Goal: Task Accomplishment & Management: Use online tool/utility

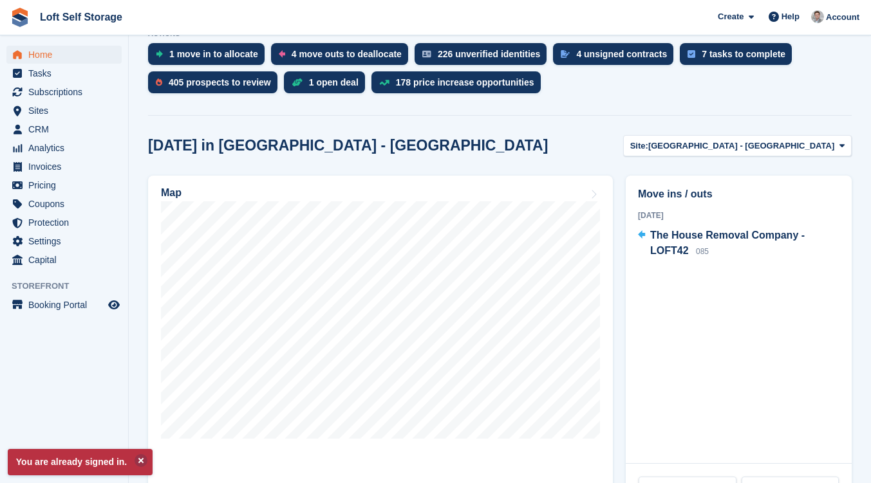
scroll to position [276, 0]
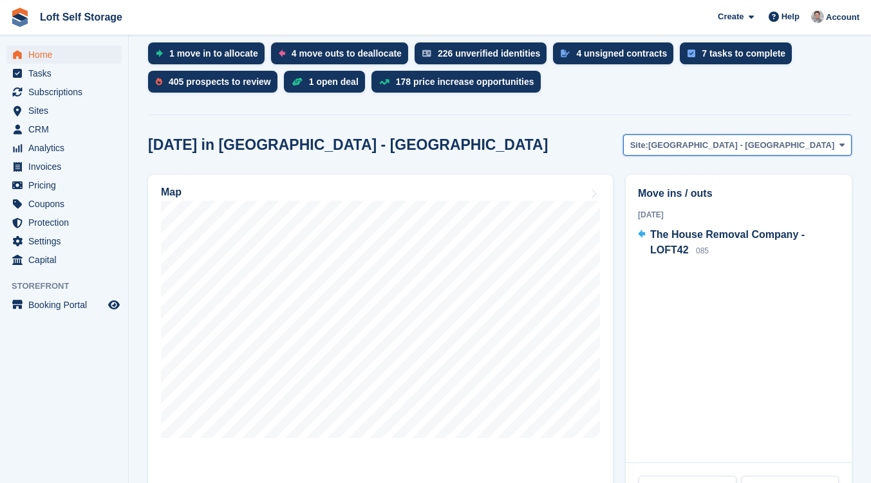
click at [839, 145] on icon at bounding box center [841, 145] width 5 height 8
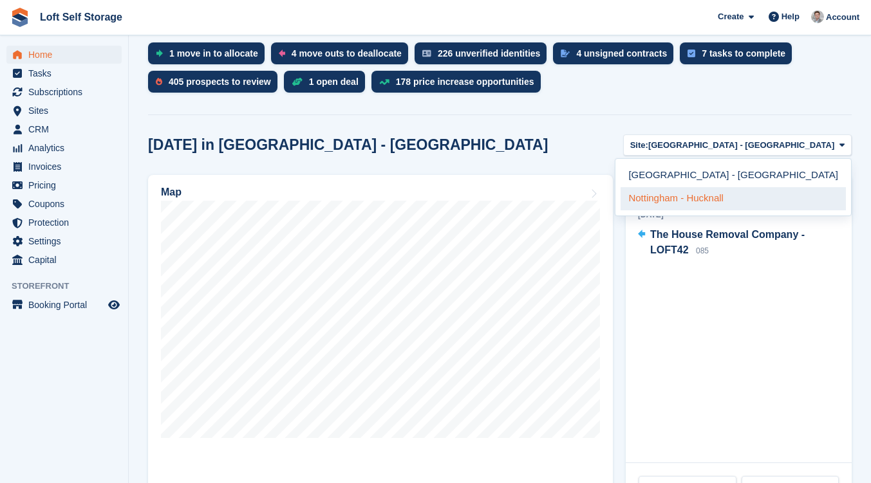
click at [782, 198] on link "Nottingham - Hucknall" at bounding box center [732, 198] width 225 height 23
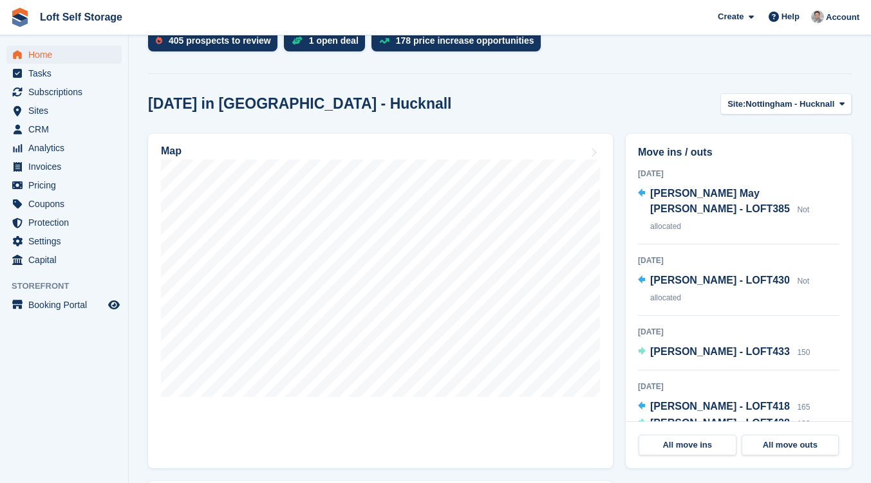
scroll to position [318, 0]
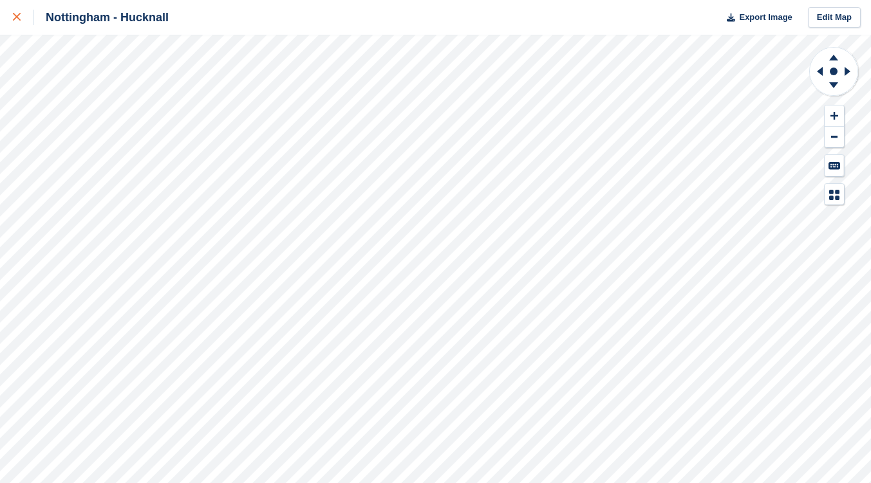
click at [19, 12] on div at bounding box center [23, 17] width 21 height 15
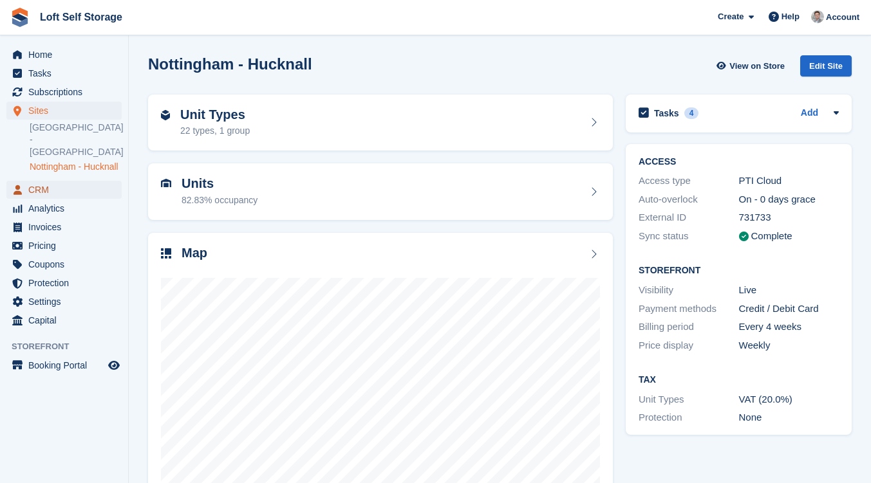
click at [42, 190] on span "CRM" at bounding box center [66, 190] width 77 height 18
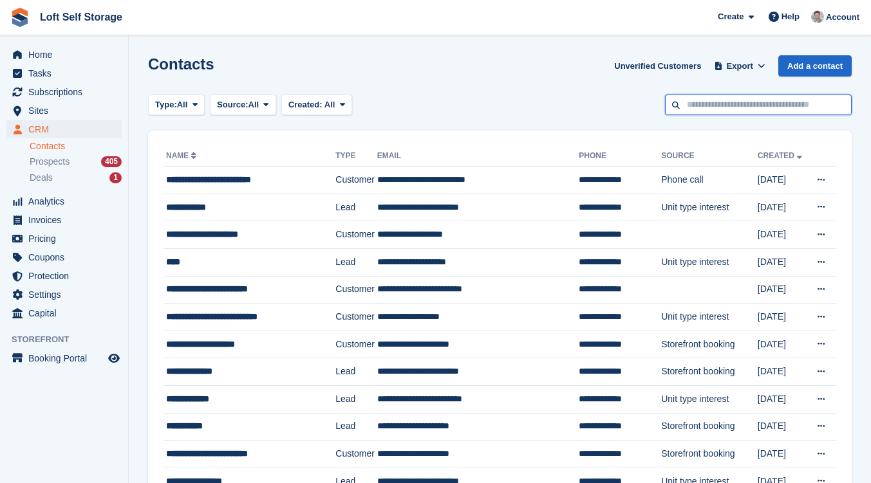
click at [713, 98] on input "text" at bounding box center [758, 105] width 187 height 21
type input "*******"
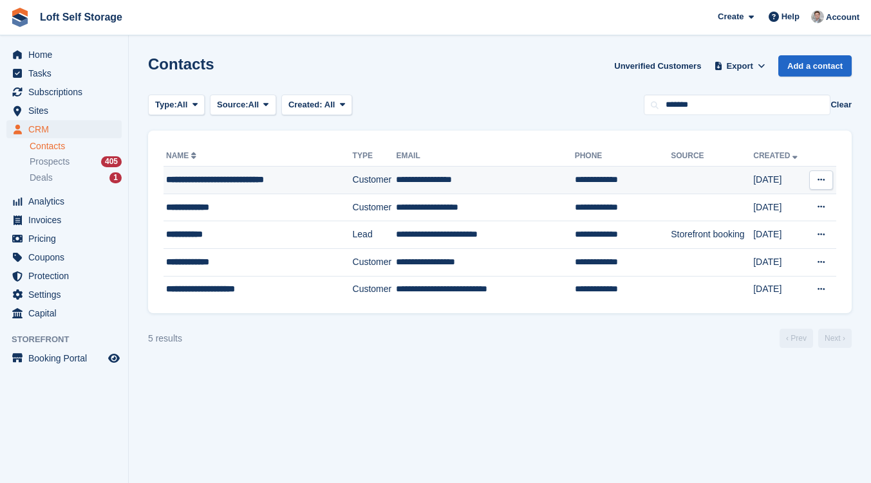
click at [234, 180] on span "**********" at bounding box center [215, 179] width 98 height 9
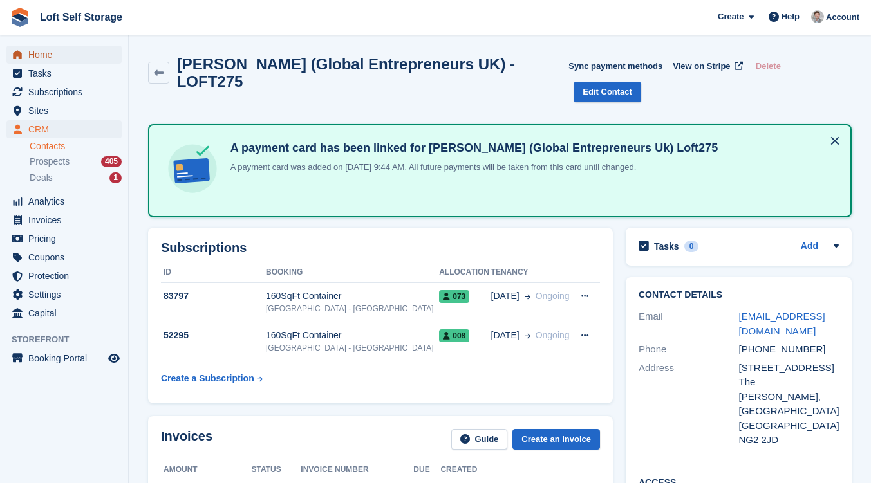
click at [53, 51] on span "Home" at bounding box center [66, 55] width 77 height 18
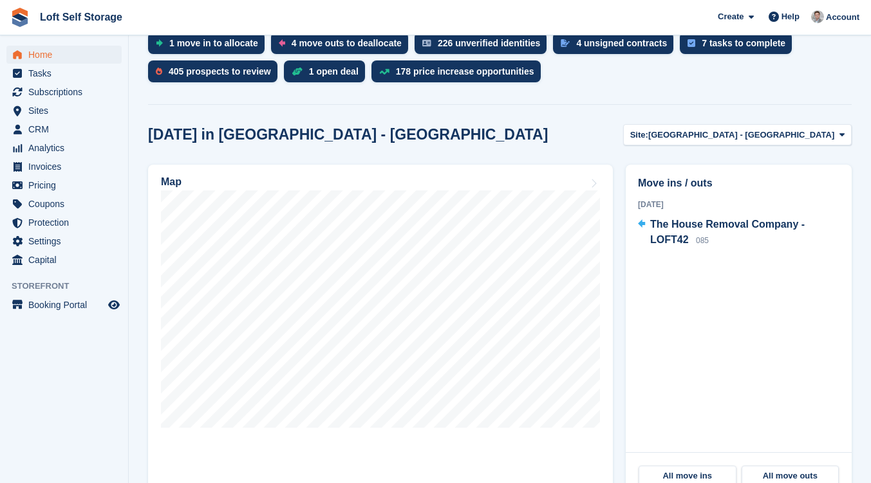
scroll to position [289, 0]
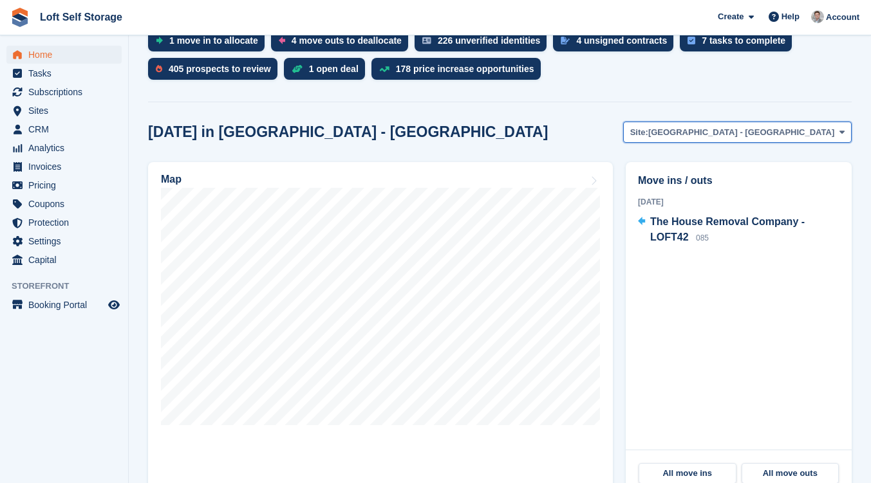
click at [843, 135] on icon at bounding box center [841, 132] width 5 height 8
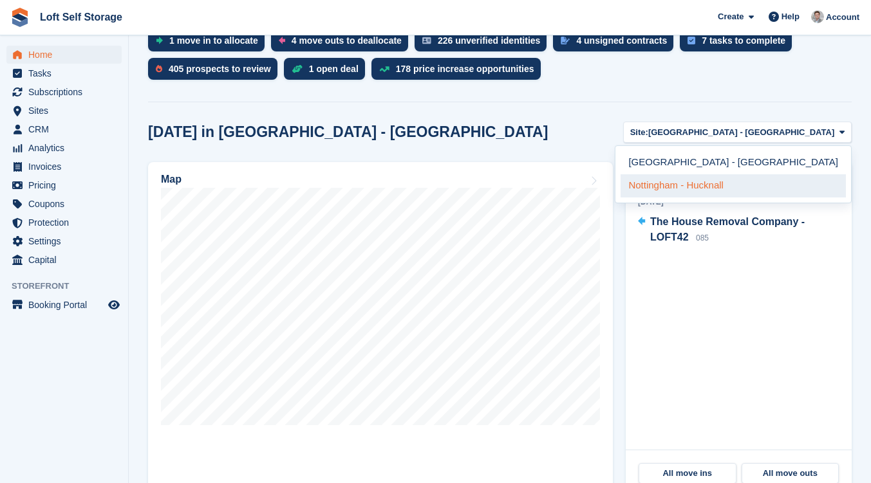
click at [773, 191] on link "Nottingham - Hucknall" at bounding box center [732, 185] width 225 height 23
